Goal: Information Seeking & Learning: Learn about a topic

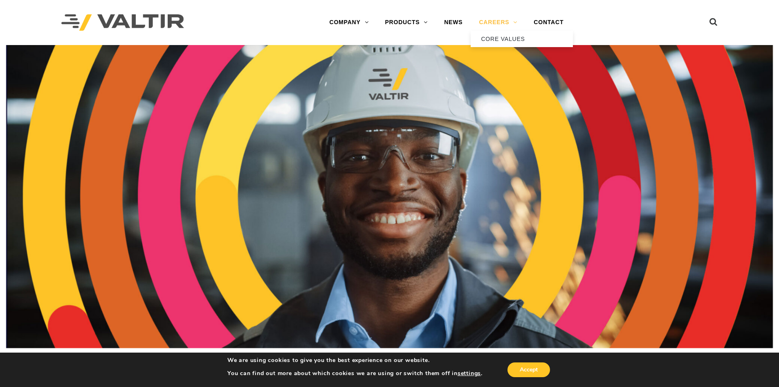
click at [500, 22] on link "CAREERS" at bounding box center [498, 22] width 55 height 16
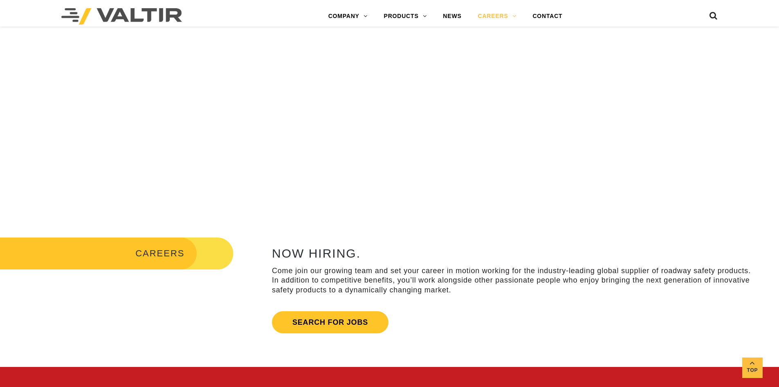
scroll to position [205, 0]
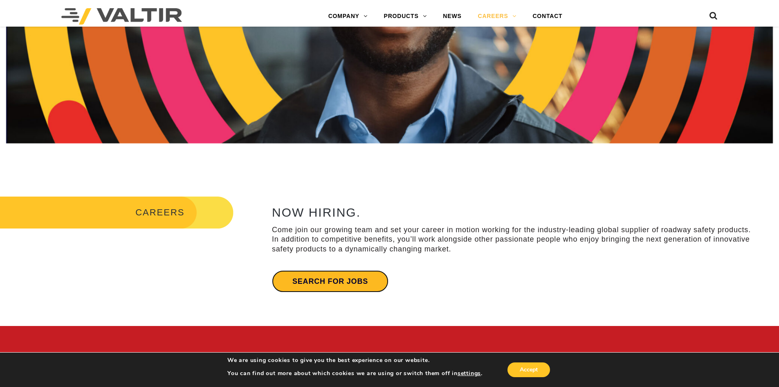
click at [314, 281] on link "Search for jobs" at bounding box center [330, 281] width 117 height 22
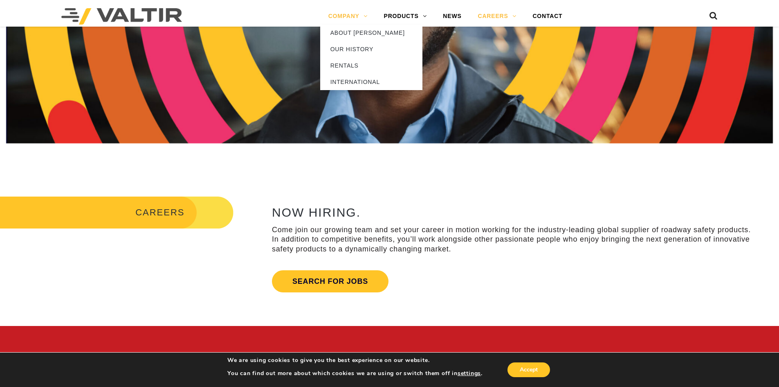
click at [347, 16] on link "COMPANY" at bounding box center [348, 16] width 56 height 16
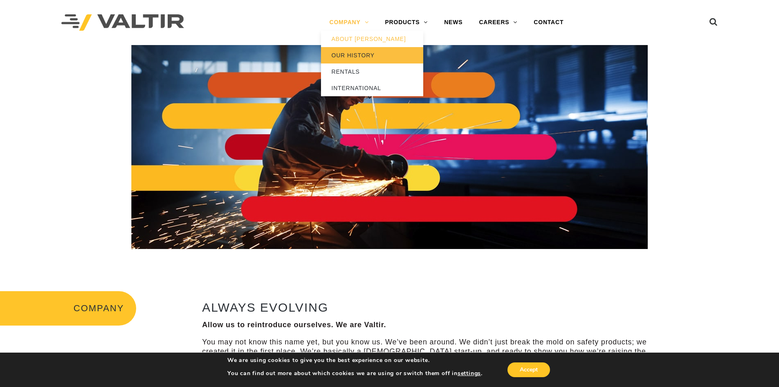
click at [349, 58] on link "OUR HISTORY" at bounding box center [372, 55] width 102 height 16
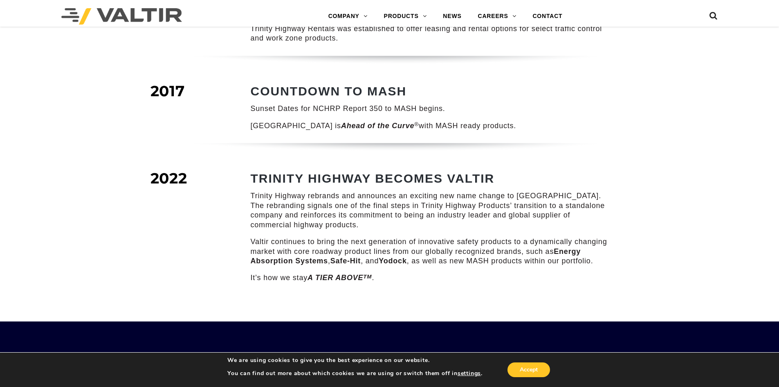
scroll to position [1105, 0]
